Goal: Task Accomplishment & Management: Use online tool/utility

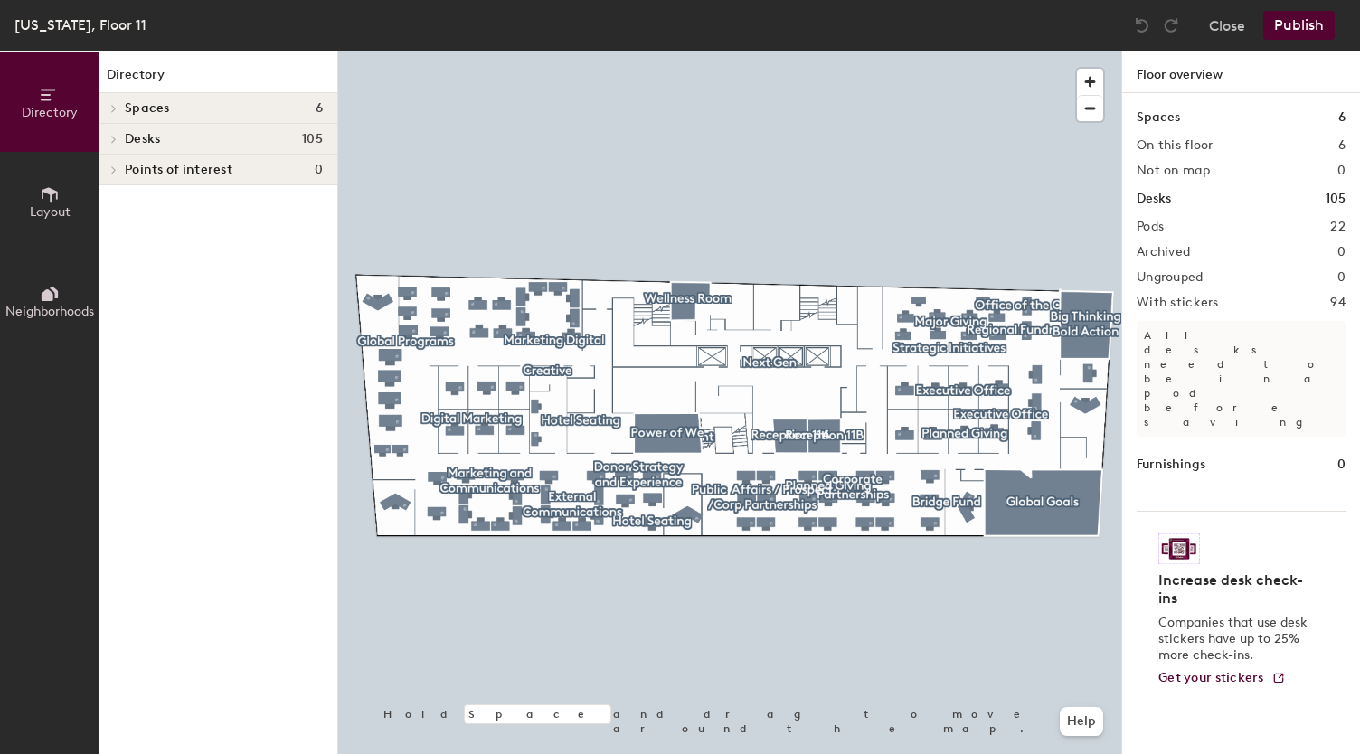
click at [159, 137] on span "Desks" at bounding box center [142, 139] width 35 height 14
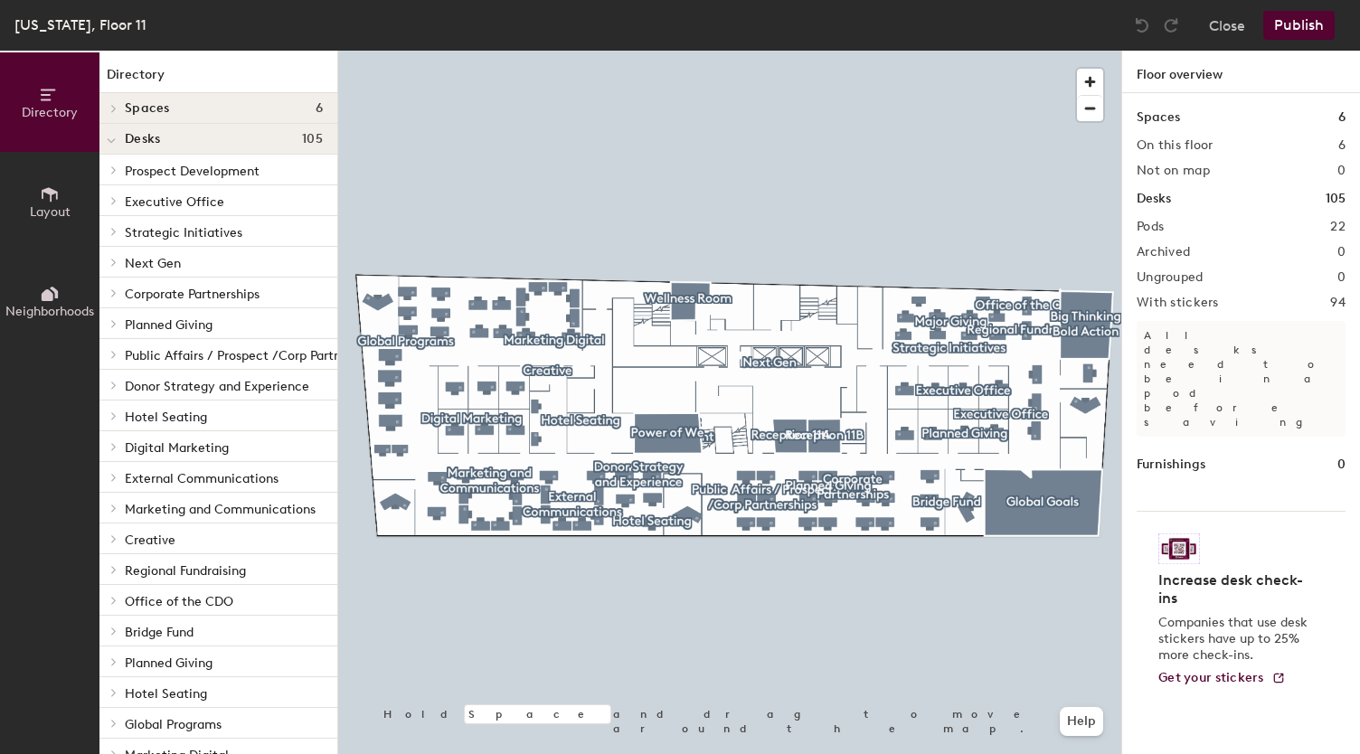
click at [120, 165] on div at bounding box center [113, 169] width 20 height 9
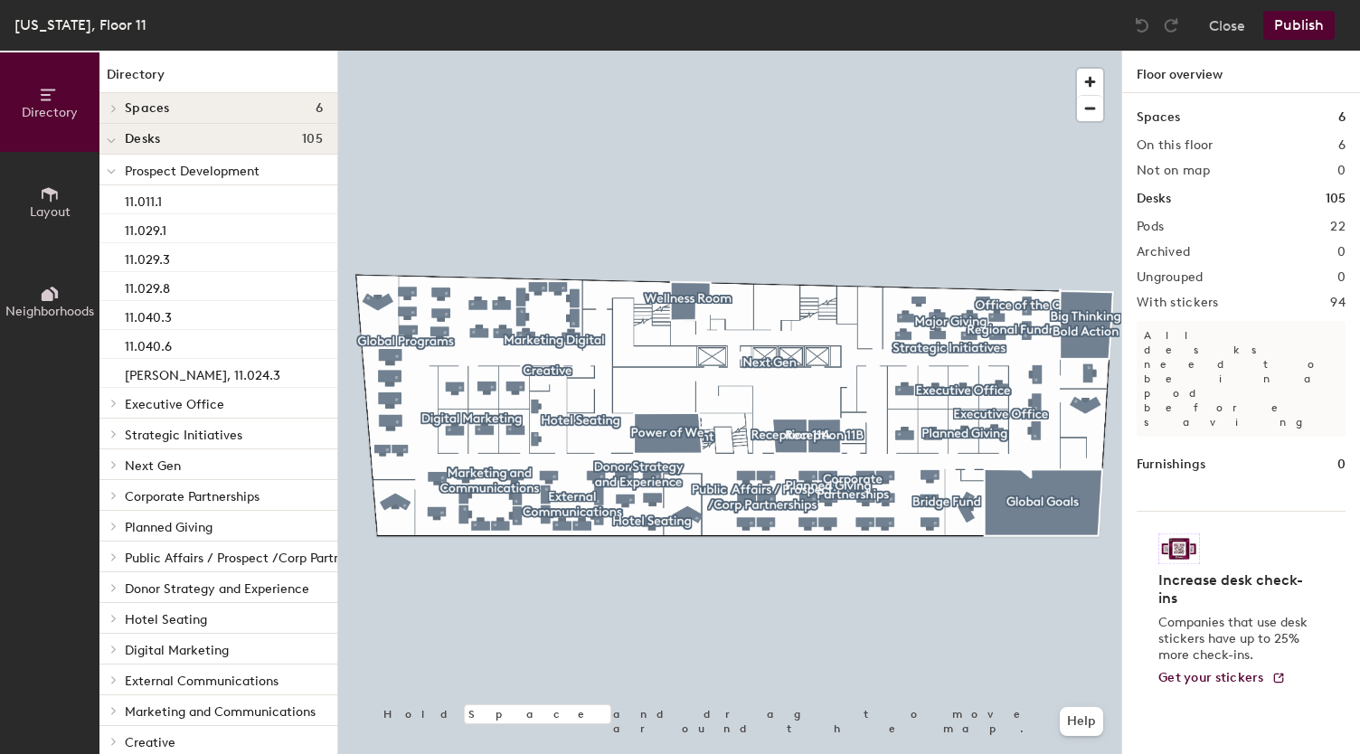
click at [116, 405] on icon at bounding box center [113, 403] width 7 height 9
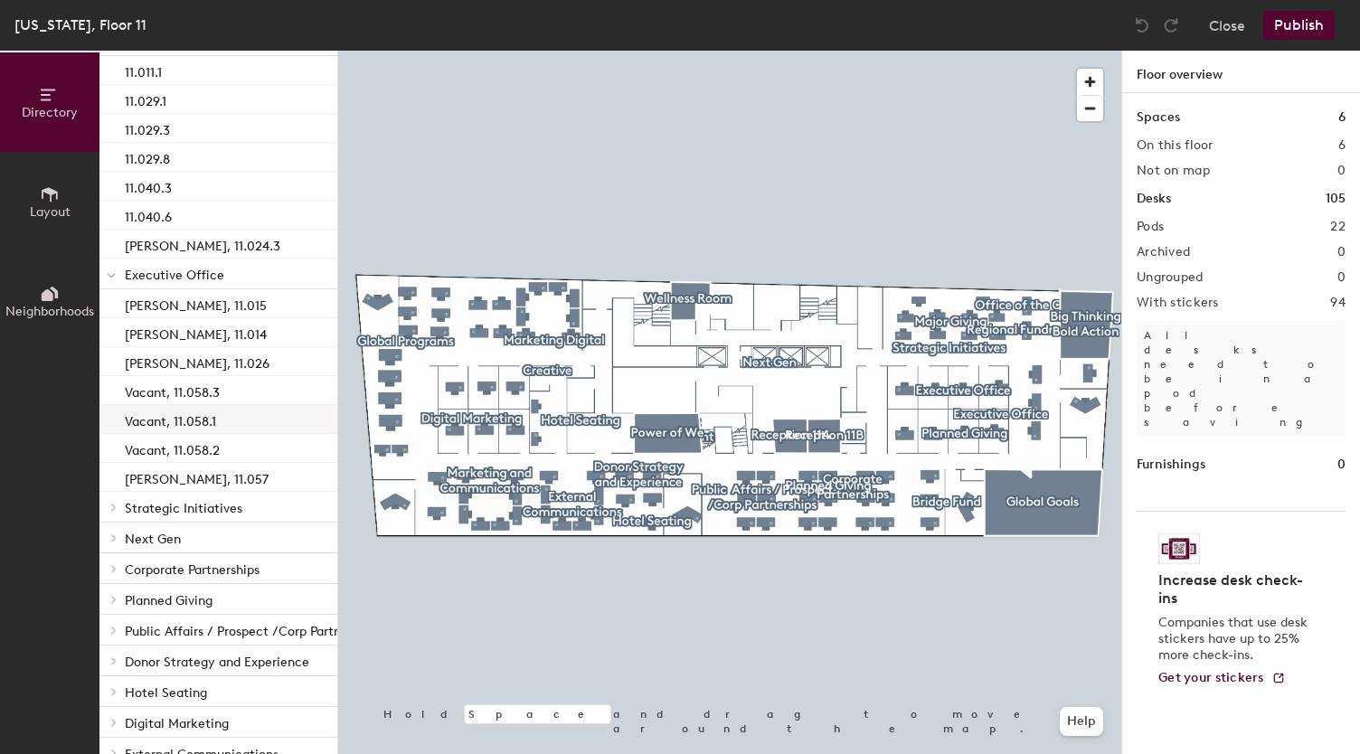
scroll to position [130, 0]
click at [113, 510] on icon at bounding box center [113, 506] width 7 height 9
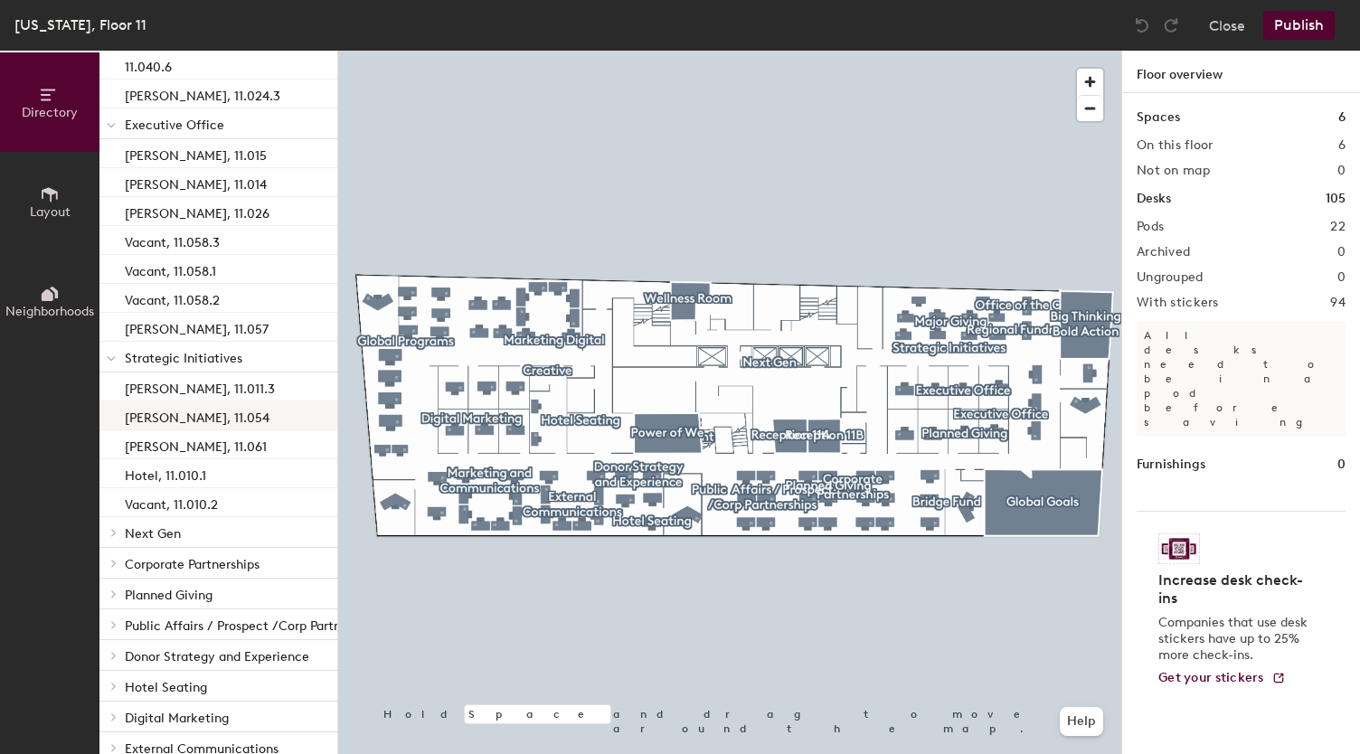
scroll to position [280, 0]
click at [116, 534] on icon at bounding box center [113, 531] width 7 height 9
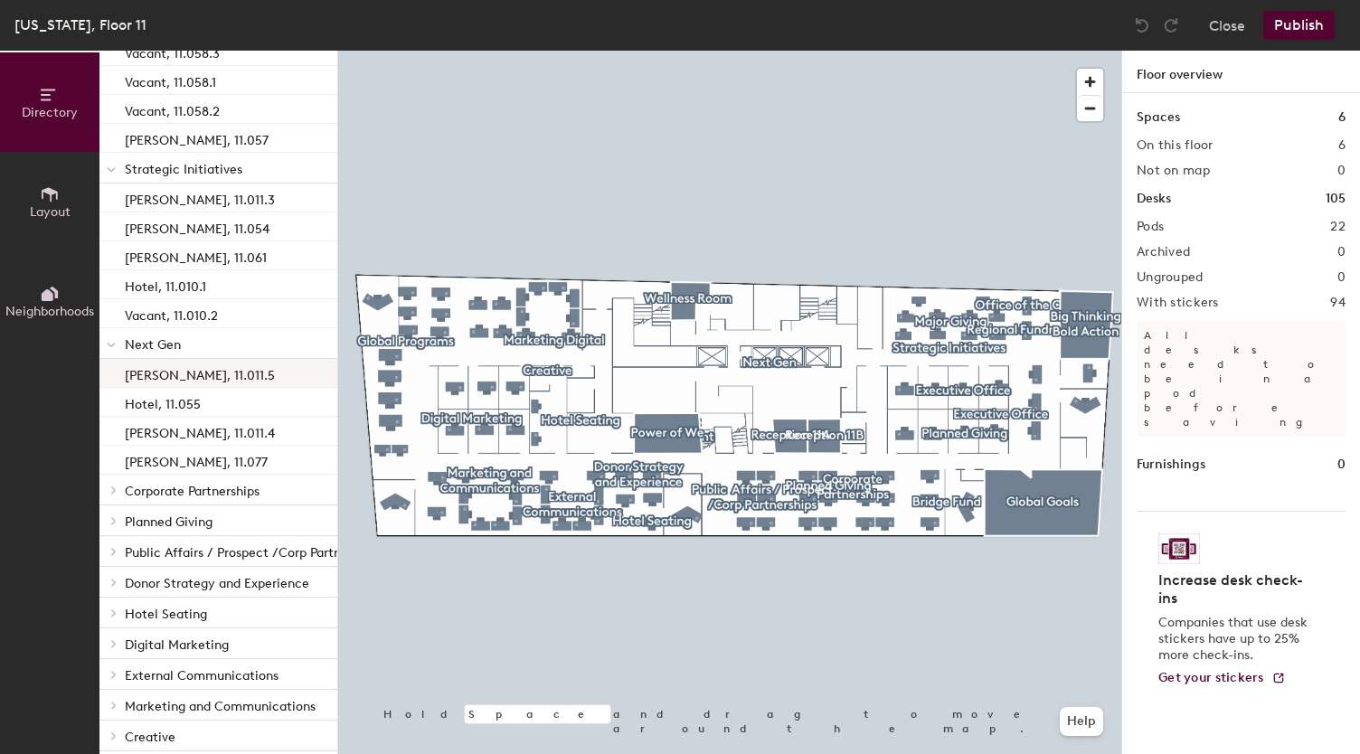
scroll to position [469, 0]
click at [110, 495] on div at bounding box center [111, 489] width 24 height 30
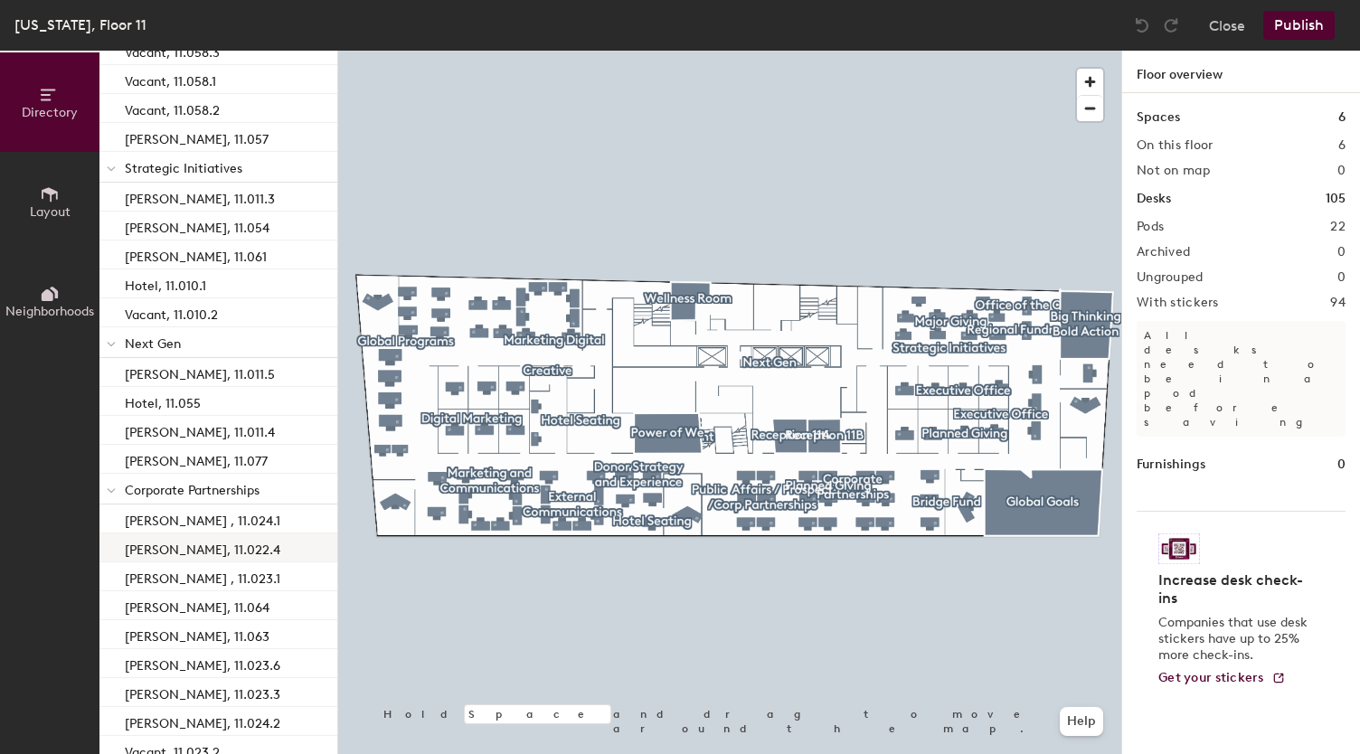
click at [205, 549] on p "[PERSON_NAME], 11.022.4" at bounding box center [203, 547] width 156 height 21
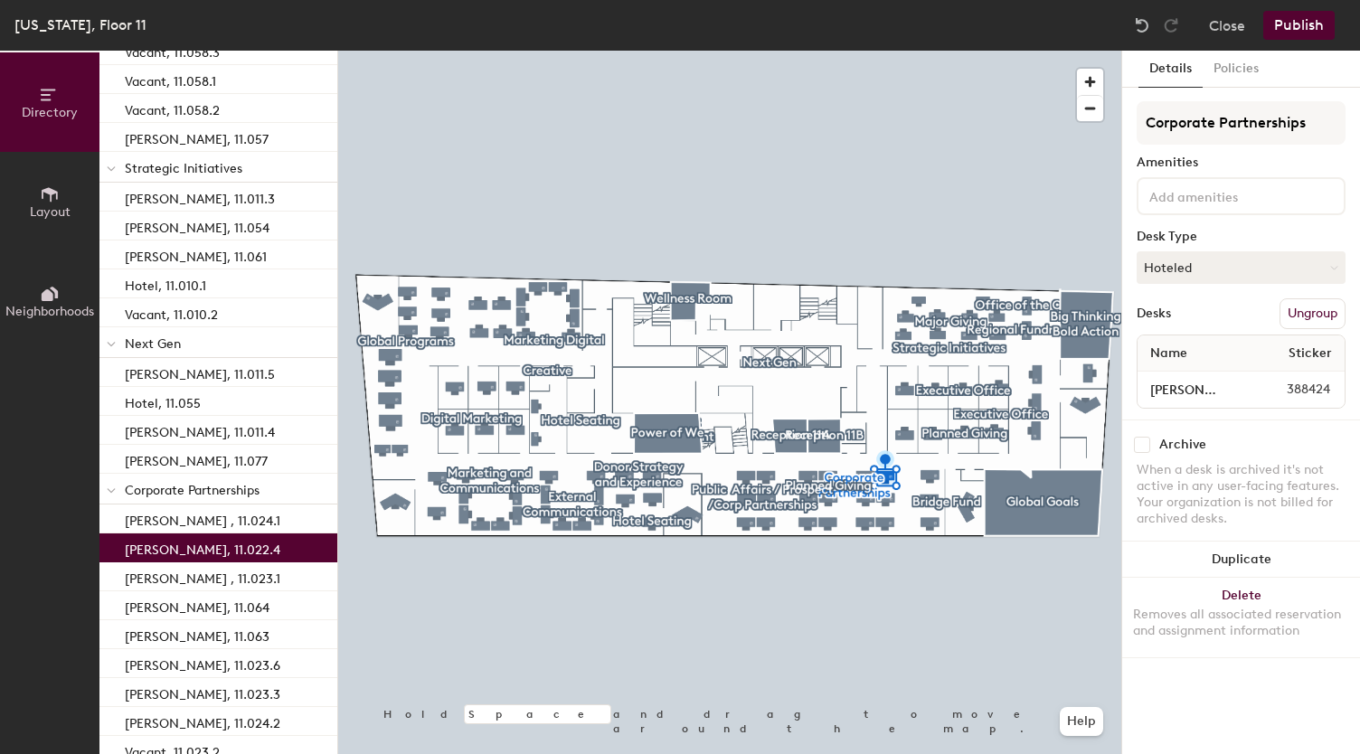
click at [205, 549] on p "[PERSON_NAME], 11.022.4" at bounding box center [203, 547] width 156 height 21
click at [67, 114] on span "Directory" at bounding box center [50, 112] width 56 height 15
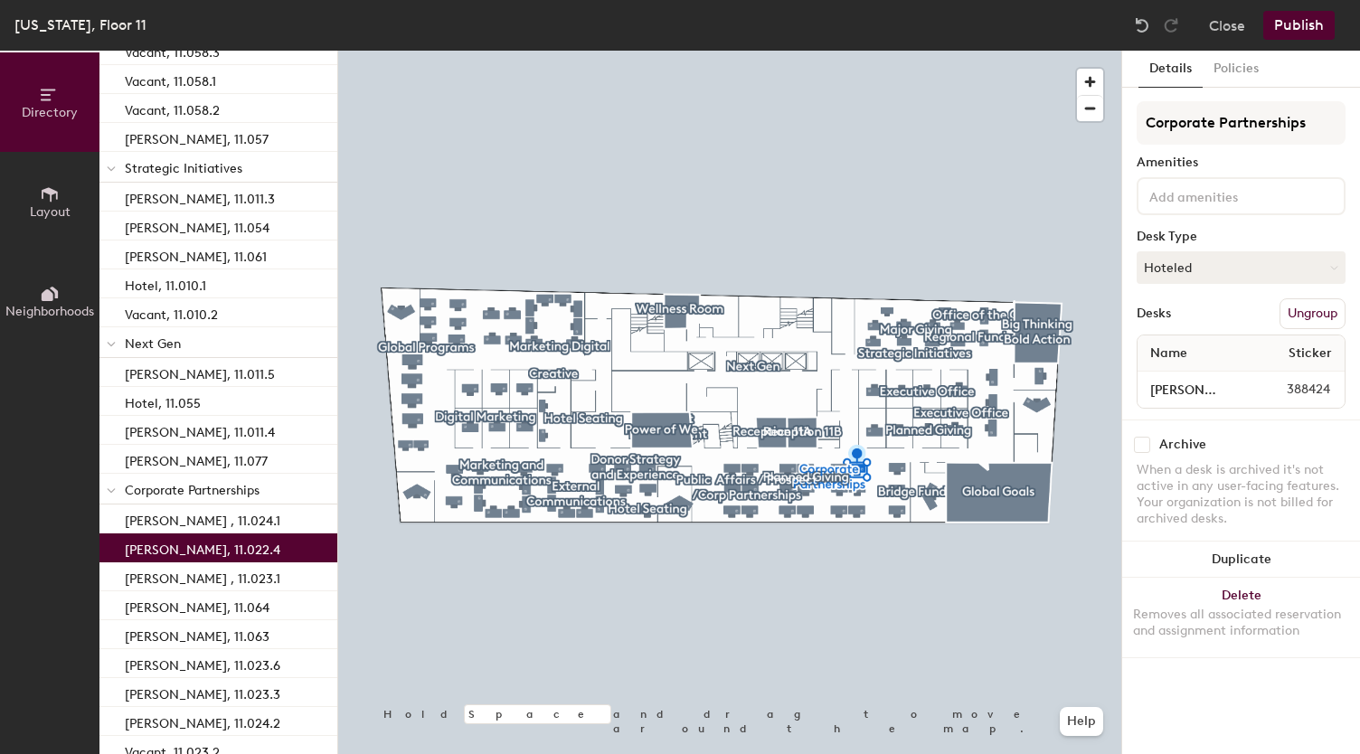
click at [1288, 22] on button "Publish" at bounding box center [1298, 25] width 71 height 29
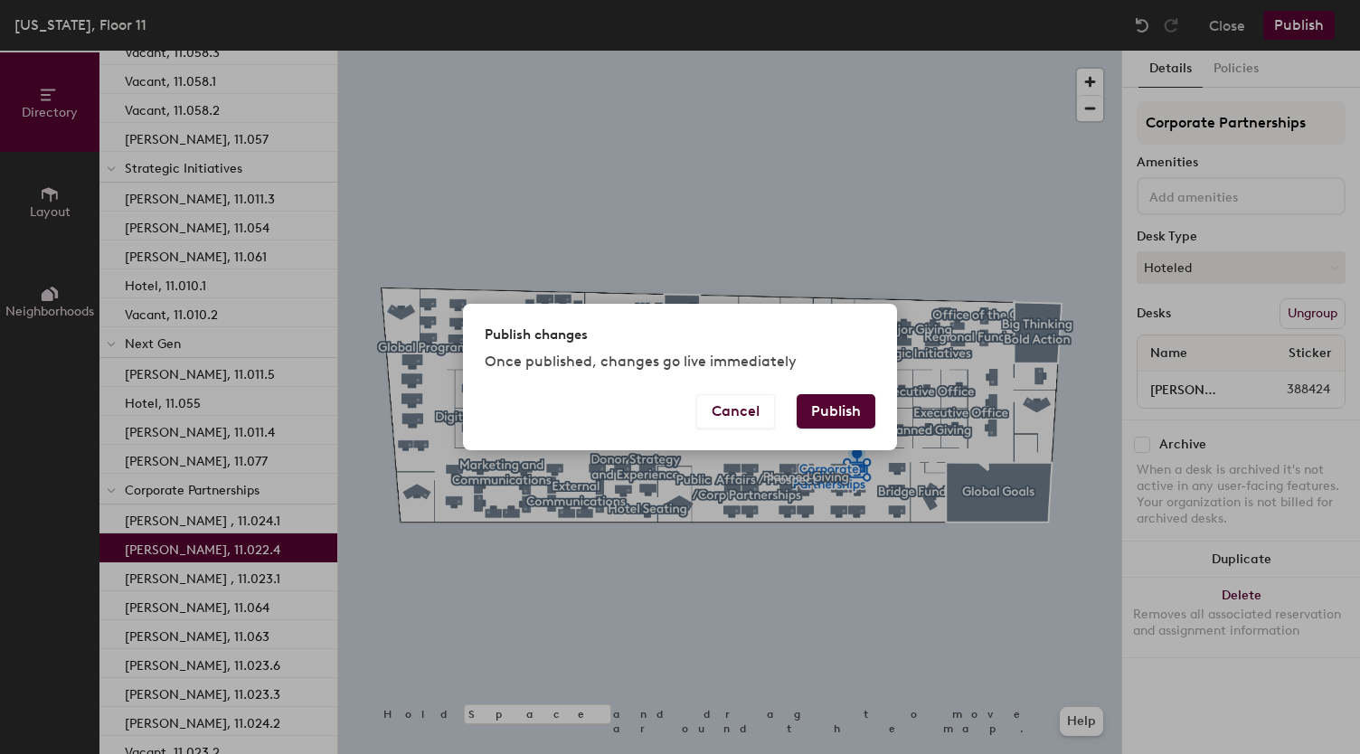
click at [836, 415] on button "Publish" at bounding box center [836, 411] width 79 height 34
